Goal: Navigation & Orientation: Find specific page/section

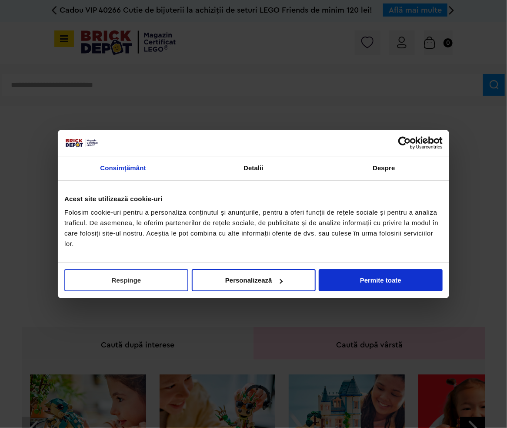
drag, startPoint x: 154, startPoint y: 277, endPoint x: 125, endPoint y: 270, distance: 29.5
click at [154, 277] on button "Respinge" at bounding box center [126, 280] width 124 height 22
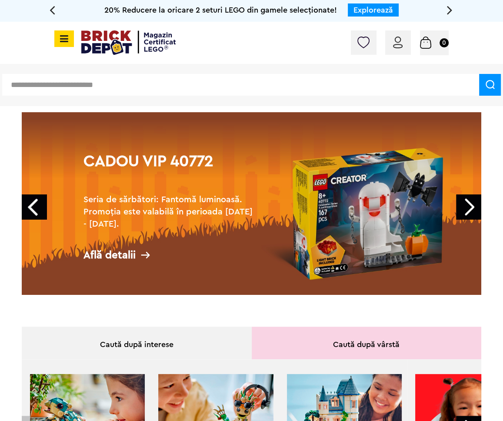
click at [475, 204] on link "Next" at bounding box center [468, 206] width 25 height 25
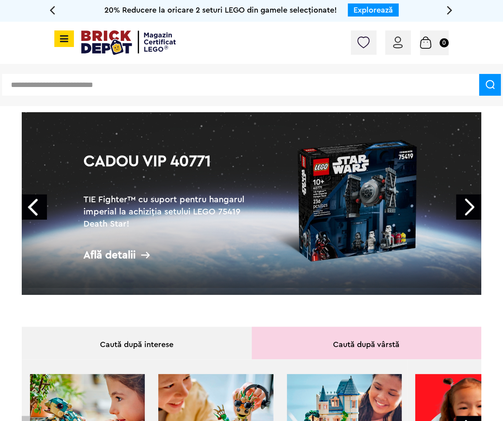
click at [475, 204] on link "Next" at bounding box center [468, 206] width 25 height 25
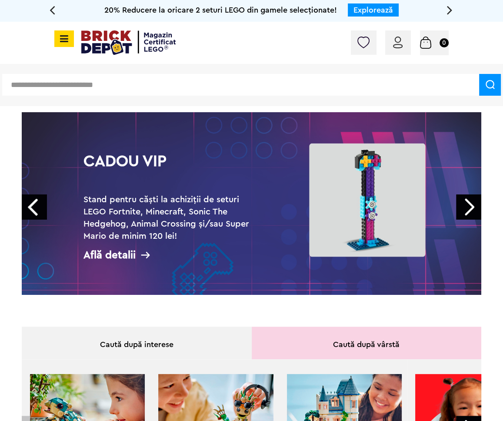
click at [475, 204] on link "Next" at bounding box center [468, 206] width 25 height 25
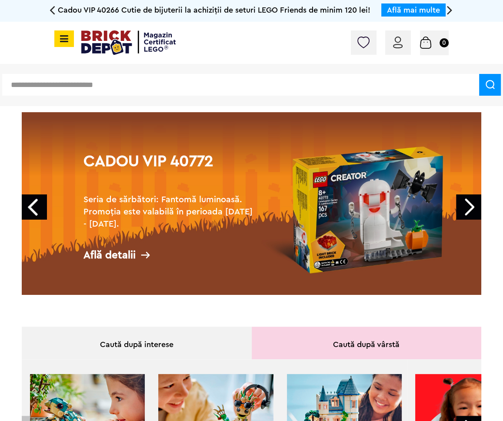
click at [58, 43] on icon at bounding box center [62, 39] width 11 height 10
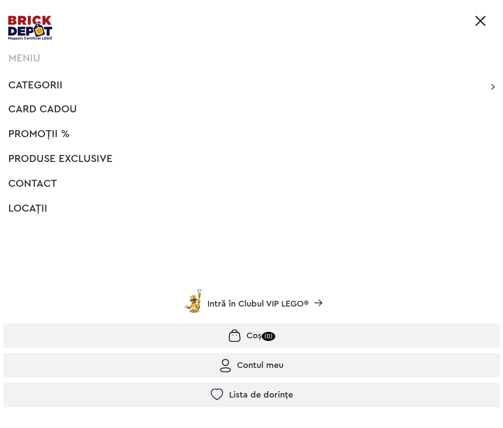
click at [53, 132] on span "PROMOȚII %" at bounding box center [38, 134] width 61 height 10
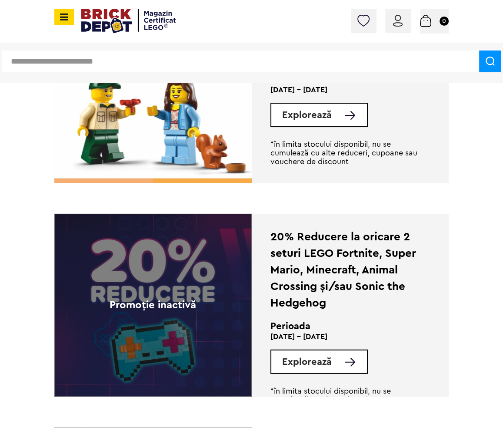
scroll to position [1566, 0]
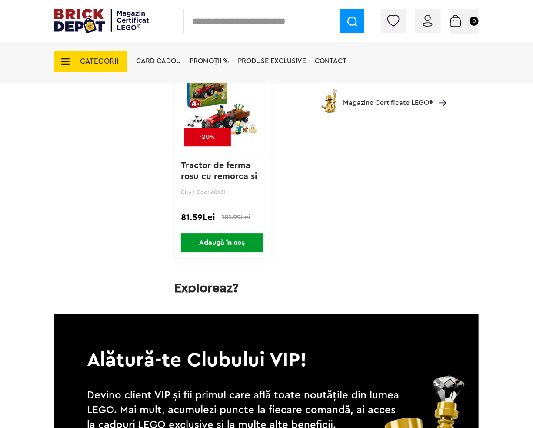
scroll to position [3393, 0]
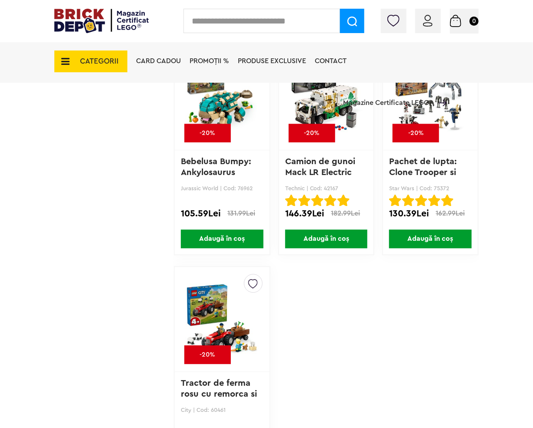
click at [114, 61] on span "CATEGORII" at bounding box center [99, 60] width 39 height 7
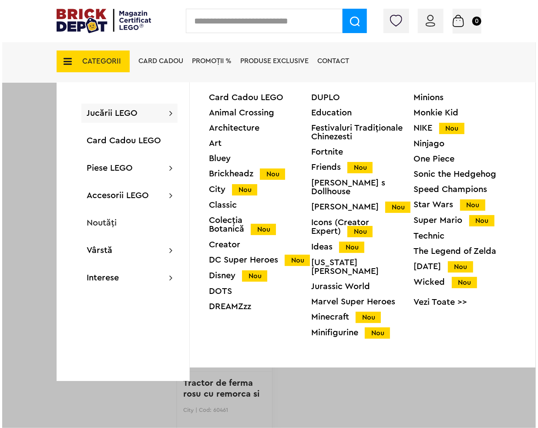
scroll to position [3394, 0]
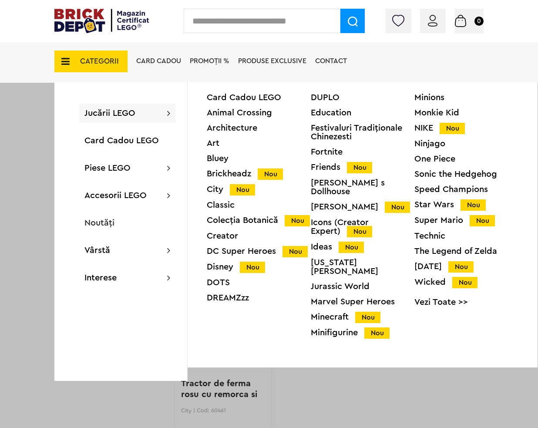
click at [221, 225] on div "Colecția Botanică Nou" at bounding box center [259, 220] width 104 height 9
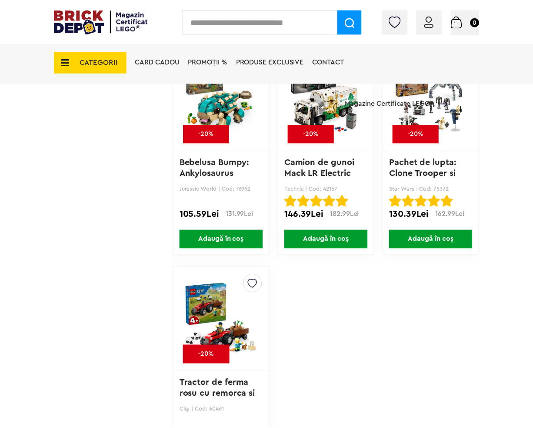
scroll to position [3393, 0]
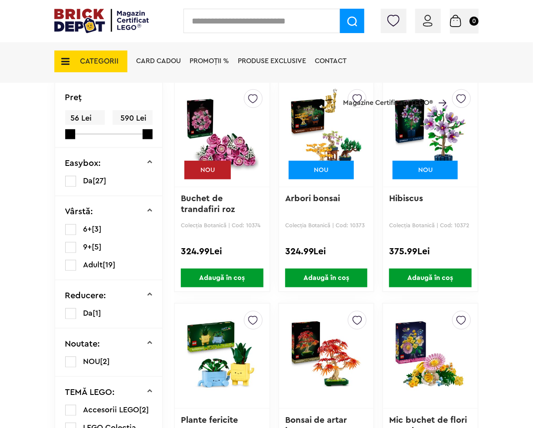
scroll to position [174, 0]
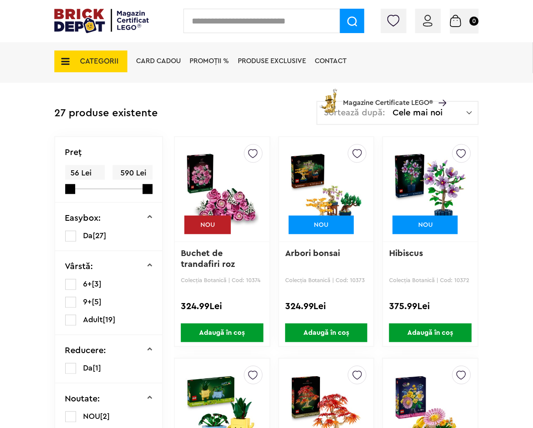
click at [97, 64] on span "CATEGORII" at bounding box center [99, 60] width 39 height 7
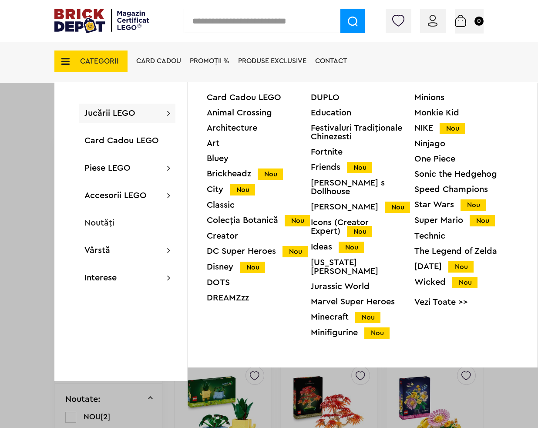
click at [322, 219] on div "Icons (Creator Expert) Nou" at bounding box center [363, 227] width 104 height 18
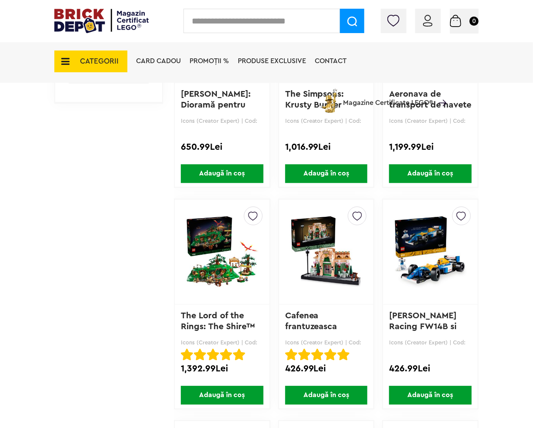
scroll to position [827, 0]
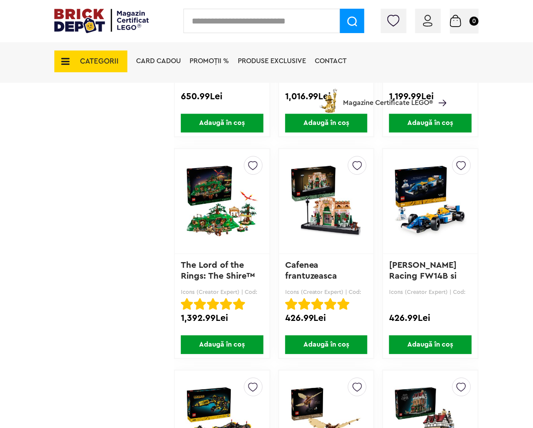
click at [85, 57] on span "CATEGORII" at bounding box center [99, 60] width 39 height 7
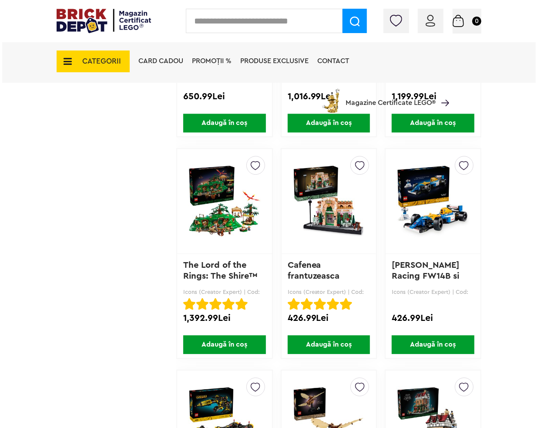
scroll to position [827, 0]
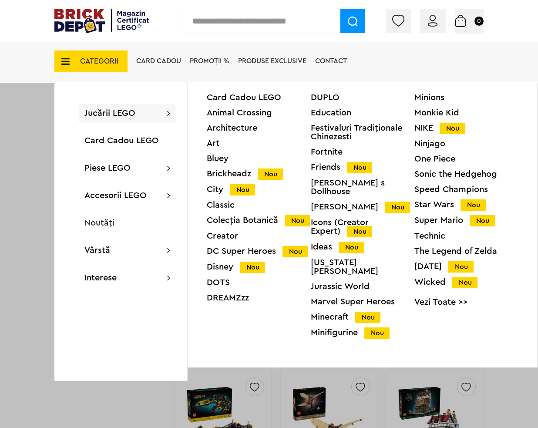
click at [325, 242] on div "Ideas Nou" at bounding box center [363, 246] width 104 height 9
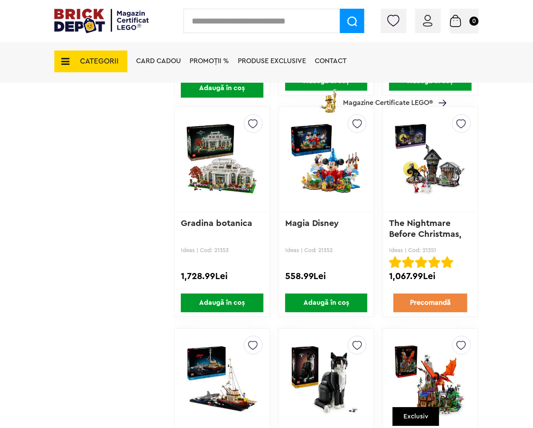
scroll to position [870, 0]
